Goal: Transaction & Acquisition: Subscribe to service/newsletter

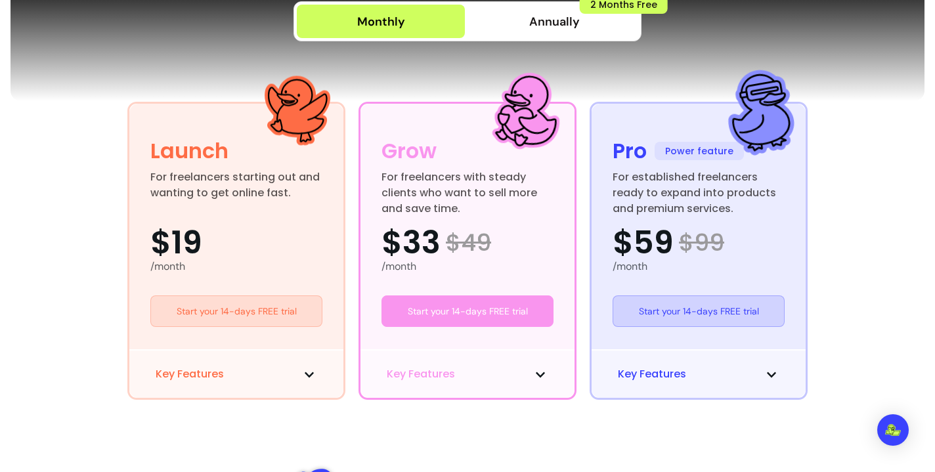
scroll to position [384, 0]
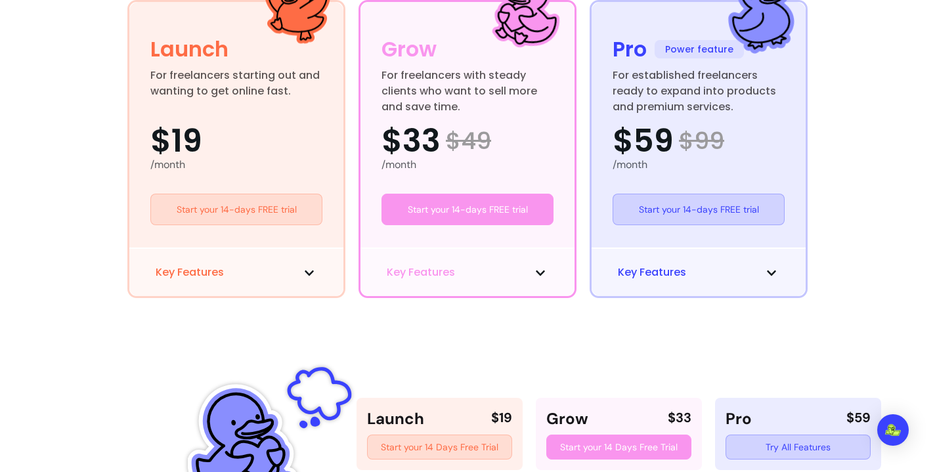
click at [733, 269] on button "Key Features" at bounding box center [698, 273] width 161 height 16
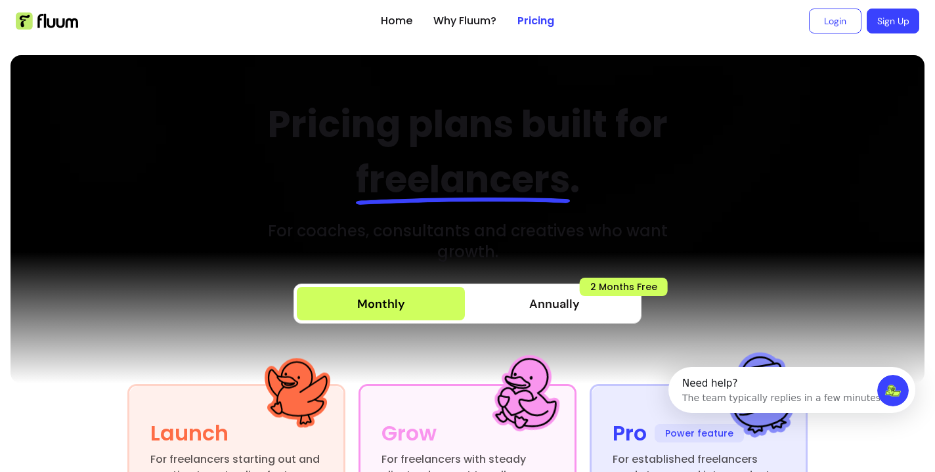
scroll to position [0, 0]
click at [828, 27] on link "Login" at bounding box center [835, 21] width 53 height 25
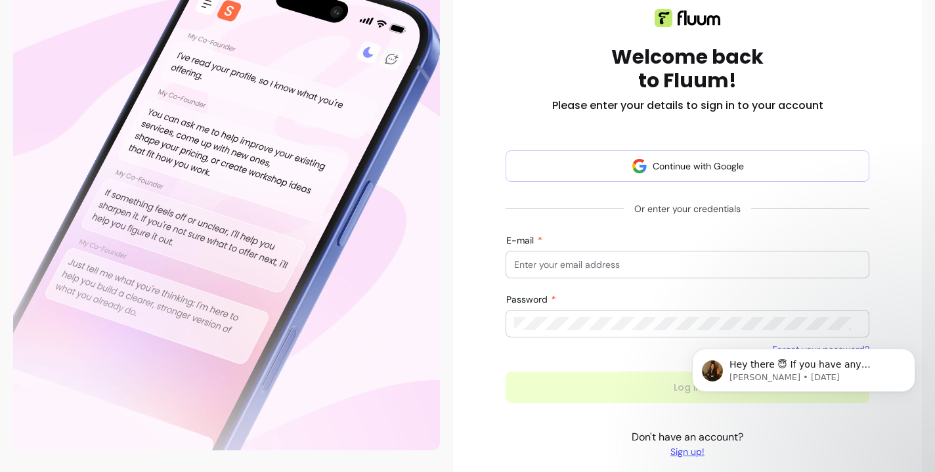
scroll to position [201, 0]
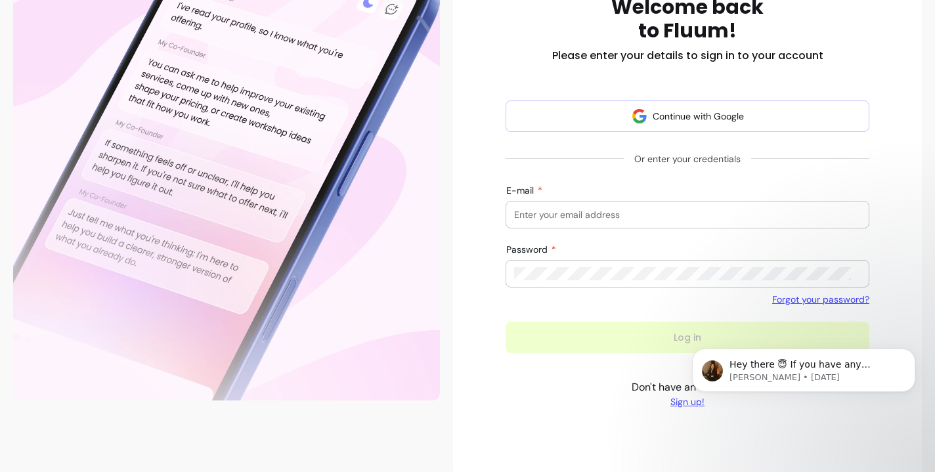
click at [694, 230] on form "Continue with Google Or enter your credentials E-mail Password Forgot your pass…" at bounding box center [687, 226] width 364 height 253
type input "[MEDICAL_DATA][PERSON_NAME][EMAIL_ADDRESS][DOMAIN_NAME]"
click at [697, 404] on body "Hey there 😇 If you have any question about what you can do with Fluum, I'm here…" at bounding box center [803, 393] width 252 height 134
click at [691, 404] on body "Hey there 😇 If you have any question about what you can do with Fluum, I'm here…" at bounding box center [803, 393] width 252 height 134
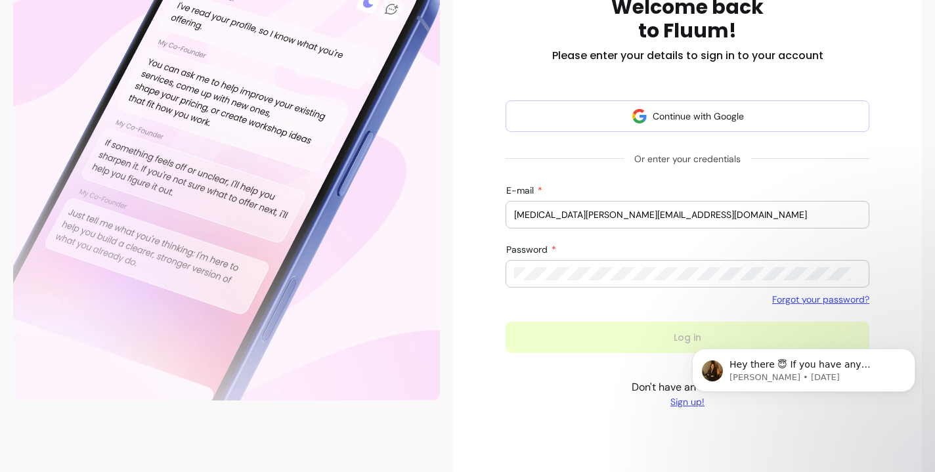
click at [681, 399] on body "Hey there 😇 If you have any question about what you can do with Fluum, I'm here…" at bounding box center [803, 393] width 252 height 134
click at [908, 353] on icon "Dismiss notification" at bounding box center [911, 352] width 7 height 7
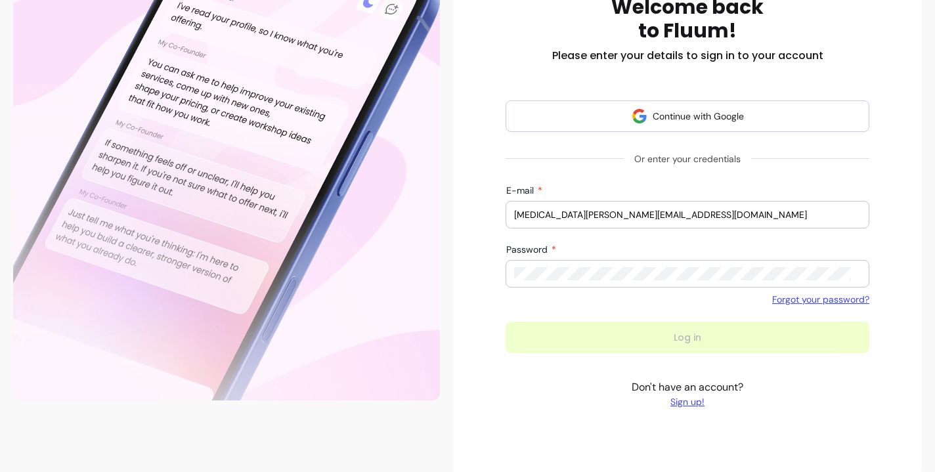
click at [683, 400] on link "Sign up!" at bounding box center [688, 401] width 112 height 13
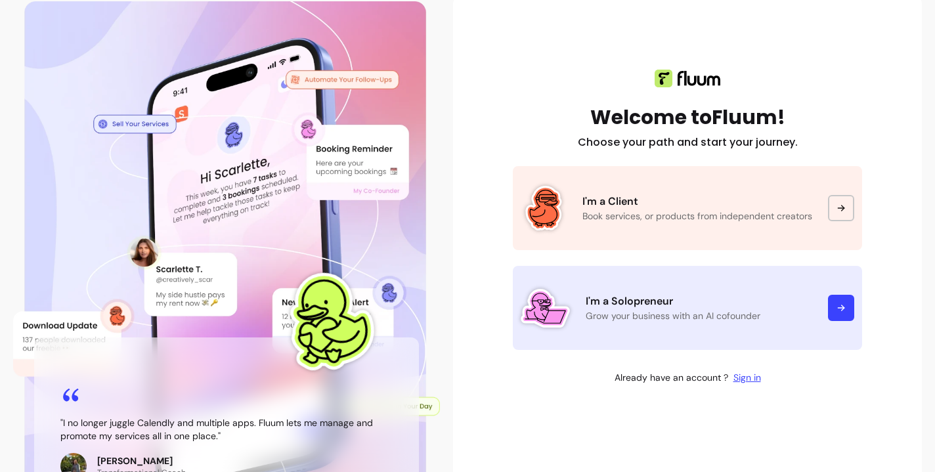
scroll to position [147, 0]
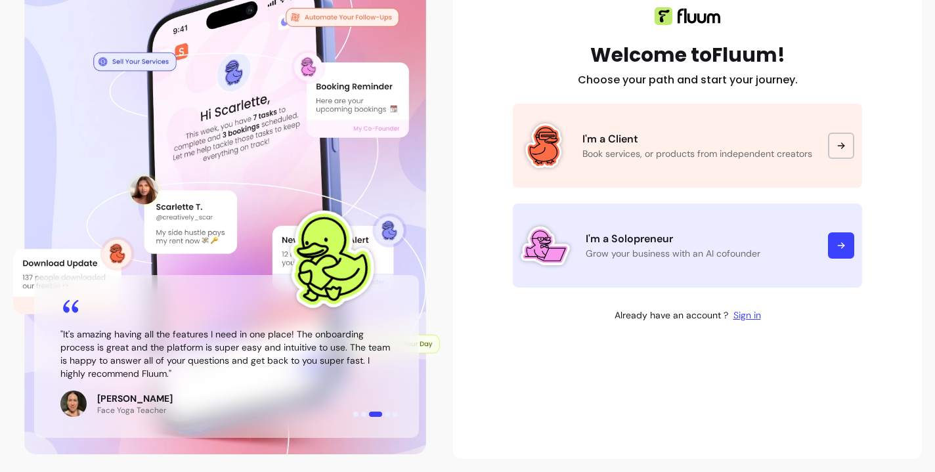
click at [828, 238] on div at bounding box center [841, 245] width 26 height 26
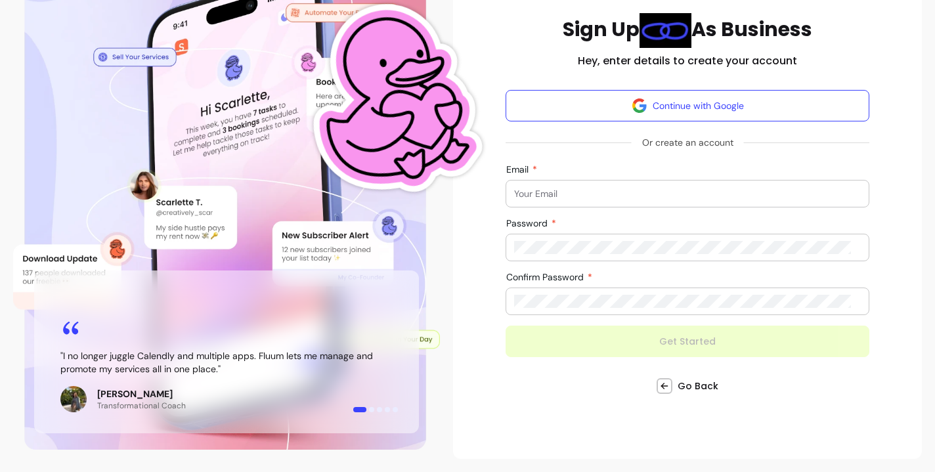
click at [720, 199] on input "Email" at bounding box center [687, 193] width 347 height 13
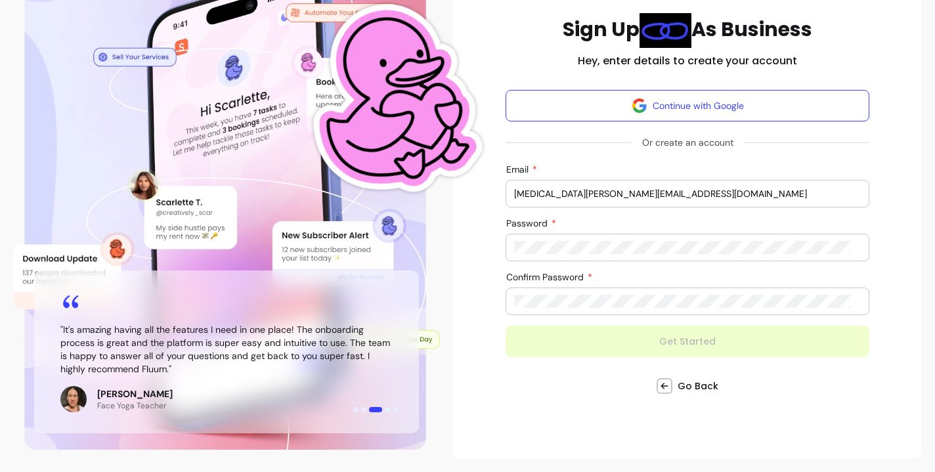
type input "yasmin.mahmoud@lustresupport.com"
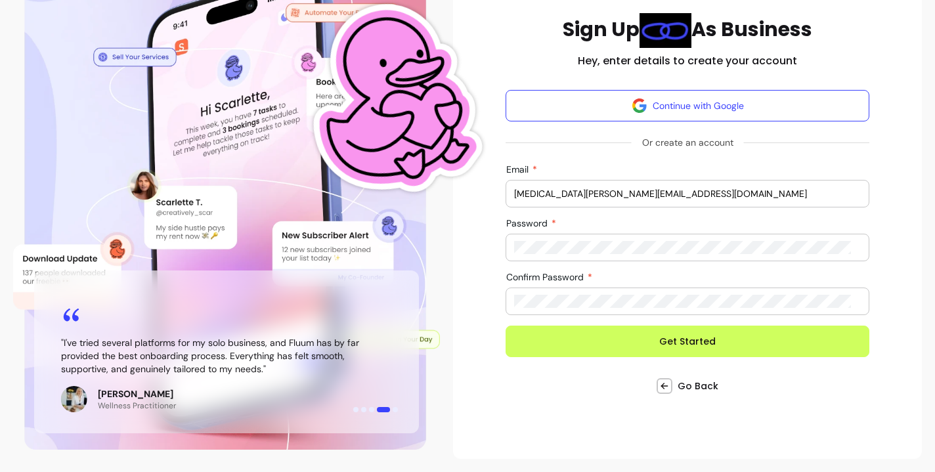
click at [792, 370] on div "Sign Up As Business Hey, enter details to create your account Continue with Goo…" at bounding box center [687, 204] width 364 height 383
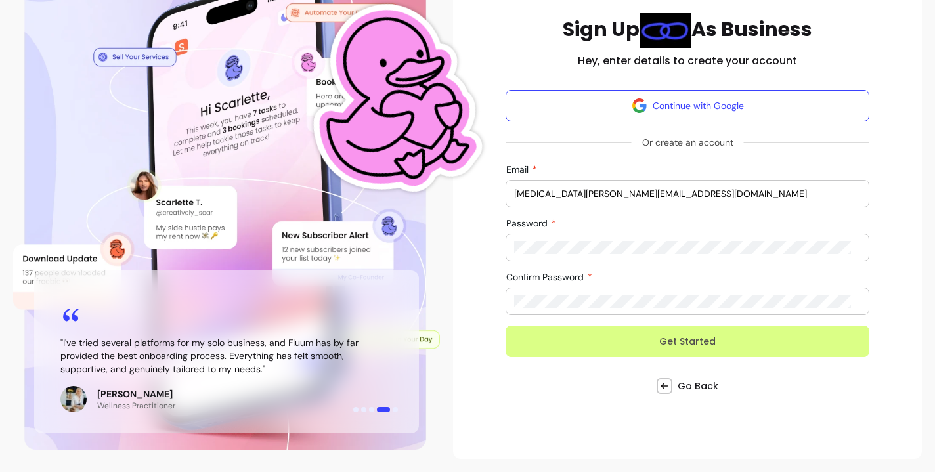
click at [707, 339] on button "Get Started" at bounding box center [687, 342] width 364 height 32
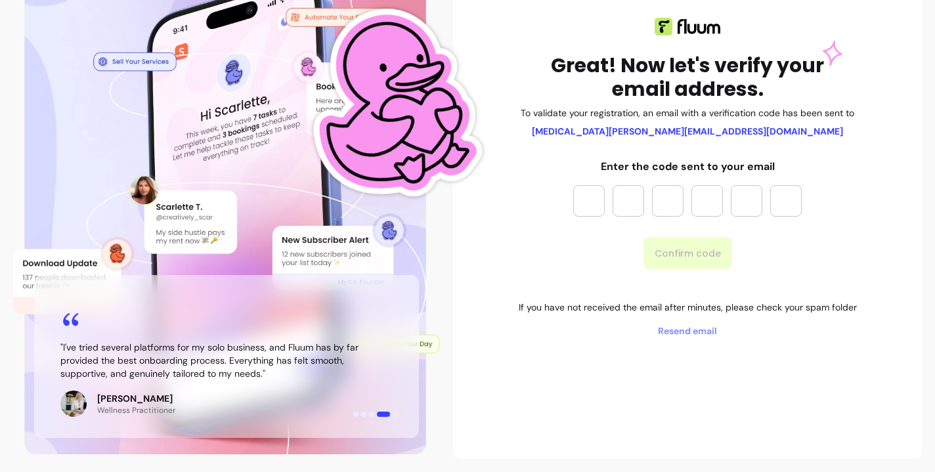
click at [584, 196] on input "Please enter OTP character 1" at bounding box center [589, 201] width 32 height 32
type input "*"
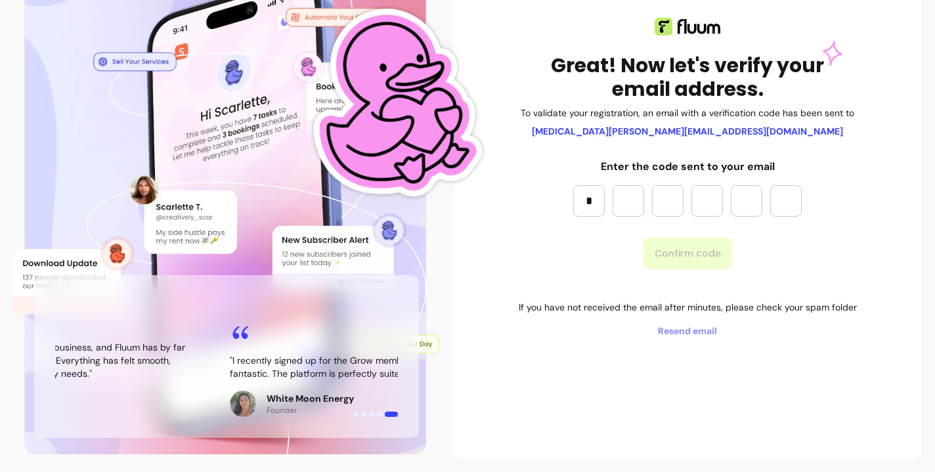
type input "*"
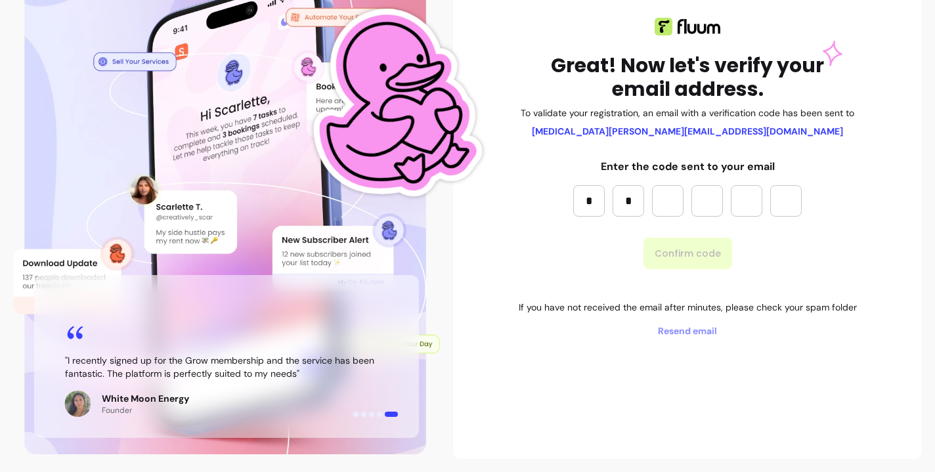
type input "*"
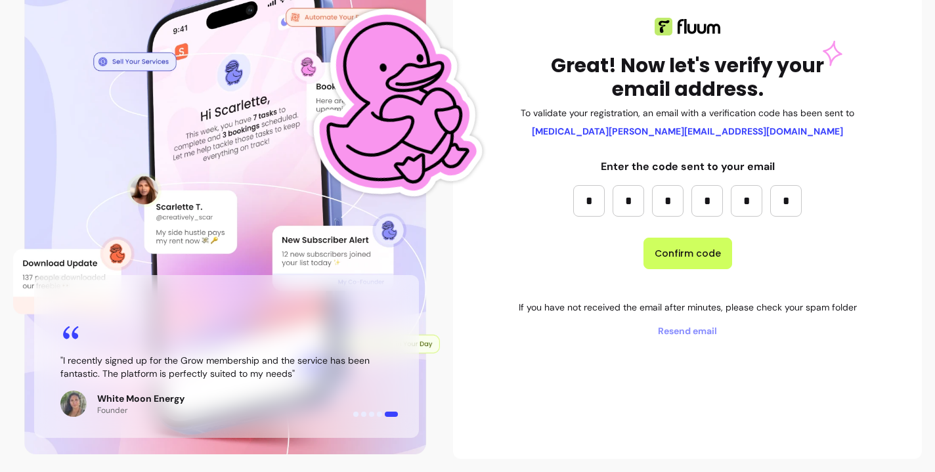
type input "*"
click at [672, 244] on button "Confirm code" at bounding box center [688, 253] width 86 height 31
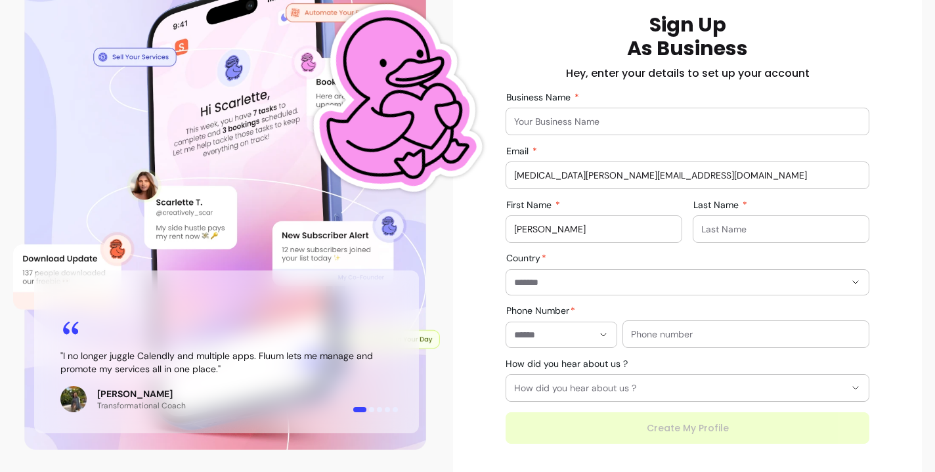
click at [665, 131] on div at bounding box center [687, 121] width 347 height 26
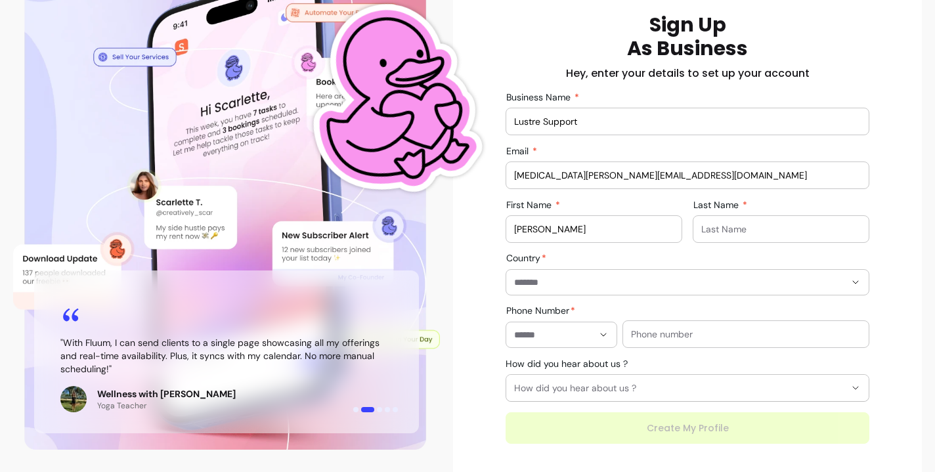
type input "Lustre Support"
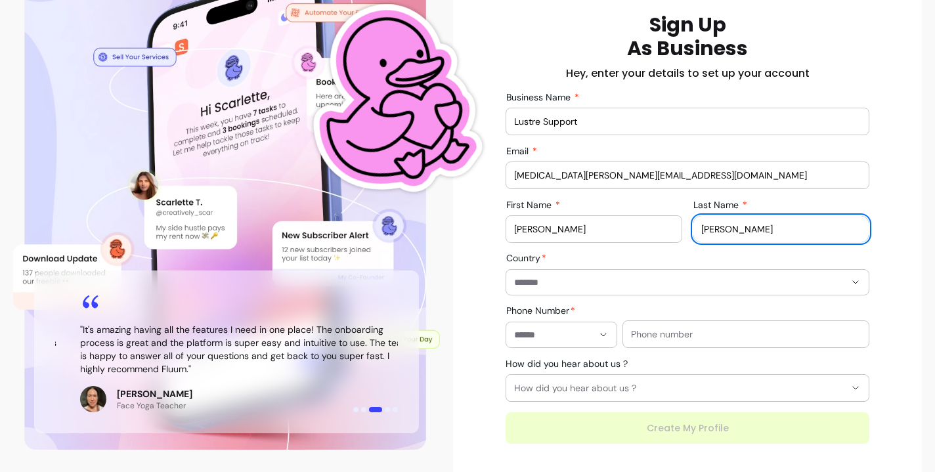
type input "Mahmoud"
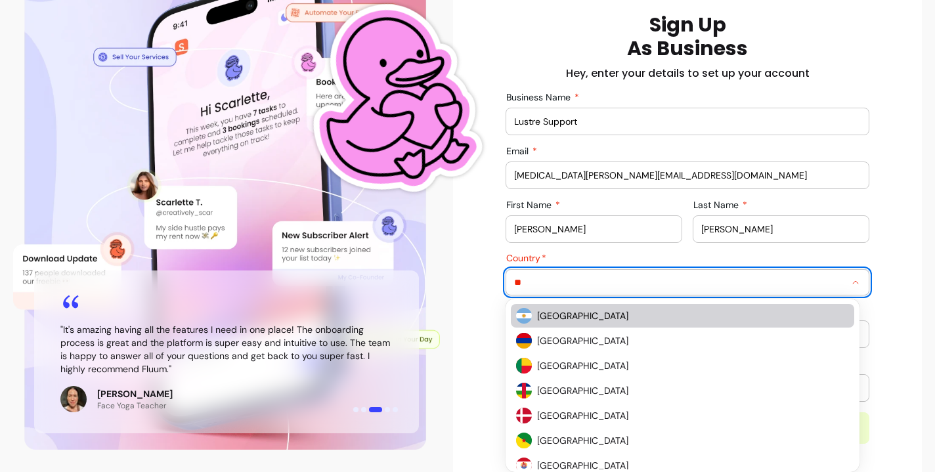
type input "*"
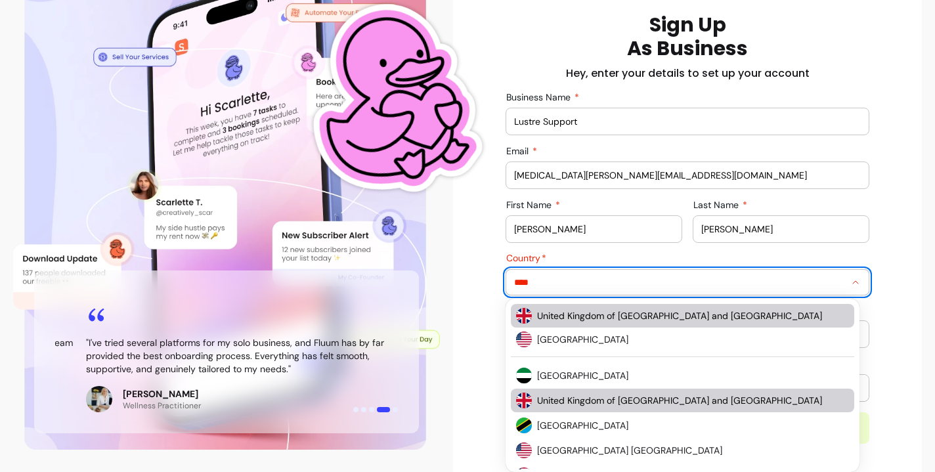
type input "**********"
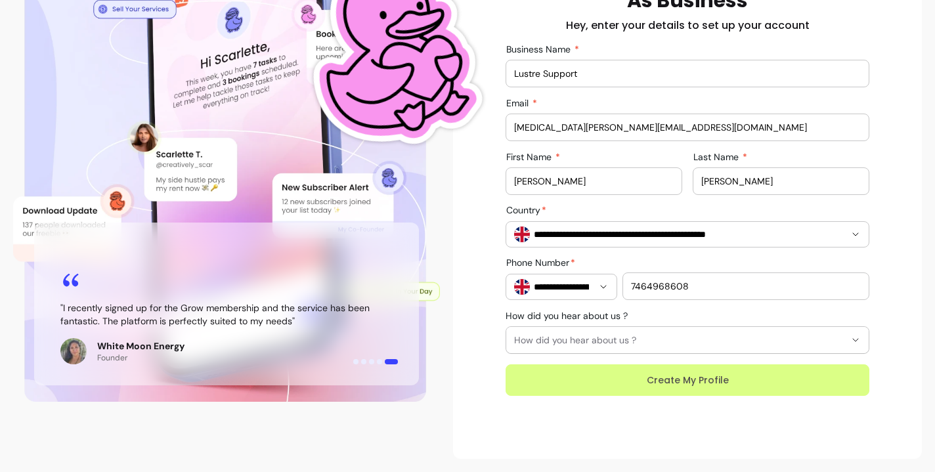
scroll to position [267, 0]
type input "7464968608"
click at [659, 364] on button "Create My Profile" at bounding box center [687, 380] width 364 height 32
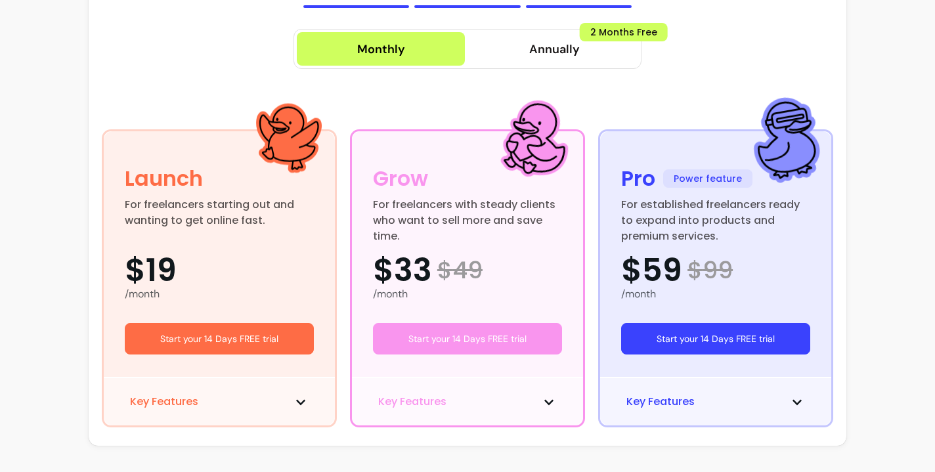
scroll to position [168, 0]
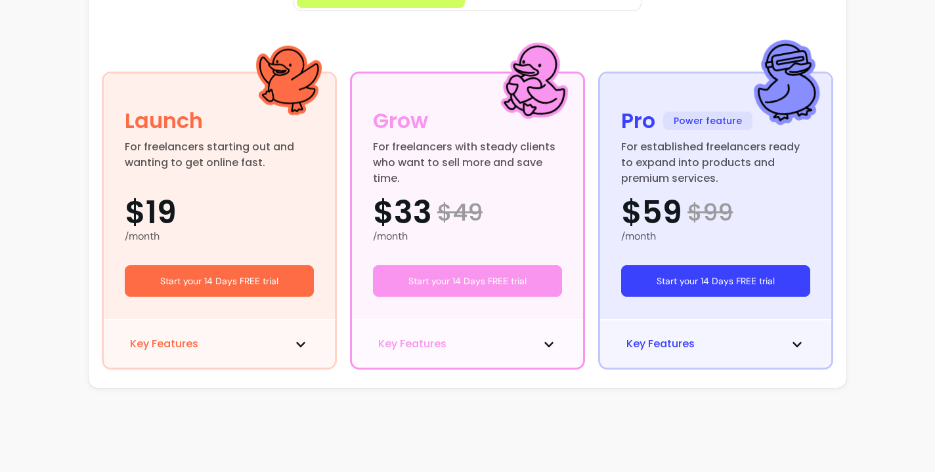
click at [731, 352] on div "Key Features" at bounding box center [715, 343] width 231 height 49
click at [700, 281] on button "Start your 14 Days FREE trial" at bounding box center [715, 281] width 189 height 32
